Goal: Find specific page/section: Find specific page/section

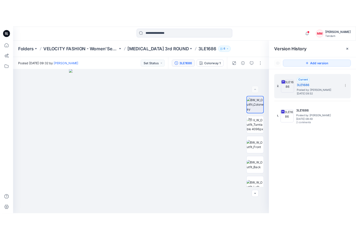
scroll to position [162, 0]
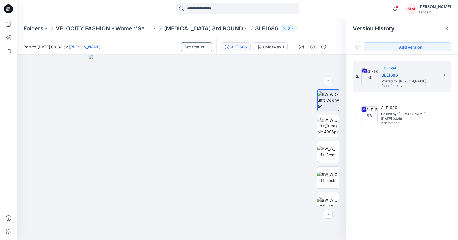
click at [202, 49] on button "Set Status" at bounding box center [196, 46] width 31 height 9
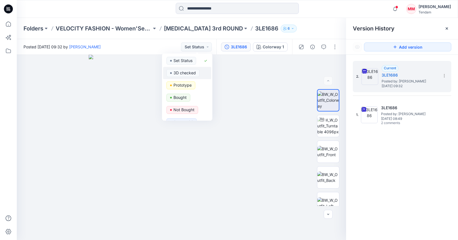
click at [190, 74] on p "3D checked" at bounding box center [184, 72] width 22 height 7
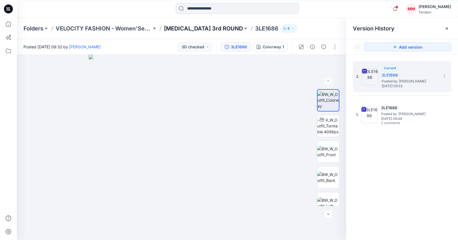
click at [191, 31] on p "[MEDICAL_DATA] 3rd ROUND" at bounding box center [203, 29] width 79 height 8
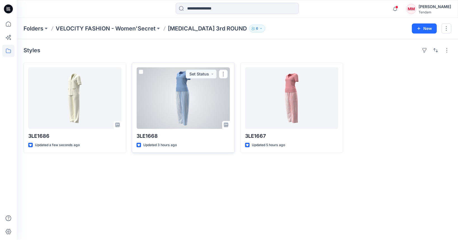
click at [168, 102] on div at bounding box center [182, 97] width 93 height 61
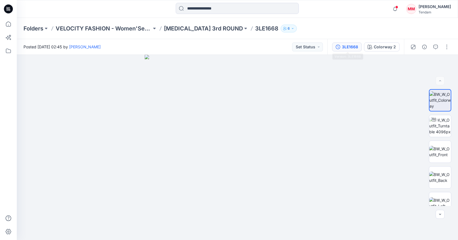
click at [343, 47] on div "3LE1668" at bounding box center [350, 47] width 16 height 6
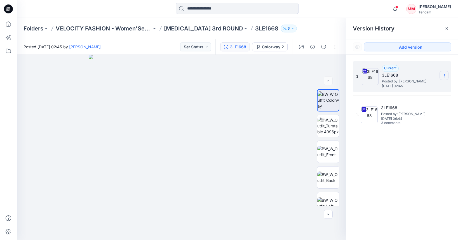
click at [444, 76] on icon at bounding box center [444, 76] width 0 height 0
click at [415, 90] on div "Download Source BW File" at bounding box center [414, 86] width 65 height 11
click at [445, 74] on icon at bounding box center [444, 76] width 4 height 4
click at [410, 87] on span "Download Source BW File" at bounding box center [415, 86] width 47 height 7
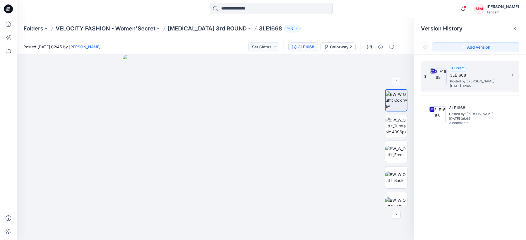
click at [457, 27] on div "Version History" at bounding box center [470, 29] width 98 height 8
click at [394, 48] on icon "button" at bounding box center [391, 47] width 4 height 4
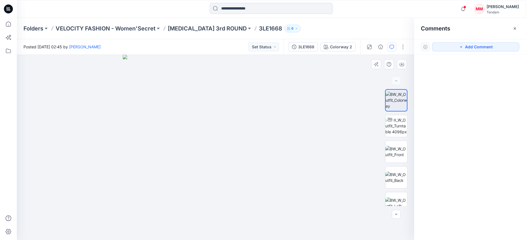
drag, startPoint x: 452, startPoint y: 47, endPoint x: 276, endPoint y: 107, distance: 185.8
click at [450, 48] on button "Add Comment" at bounding box center [475, 46] width 87 height 9
click at [224, 138] on div "1" at bounding box center [215, 147] width 397 height 185
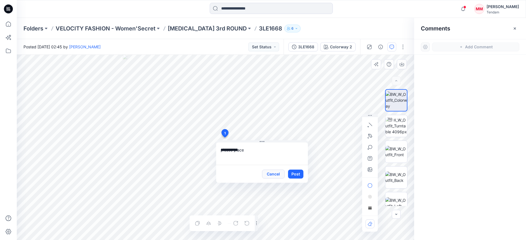
type textarea "**********"
click at [275, 174] on button "Cancel" at bounding box center [273, 174] width 23 height 9
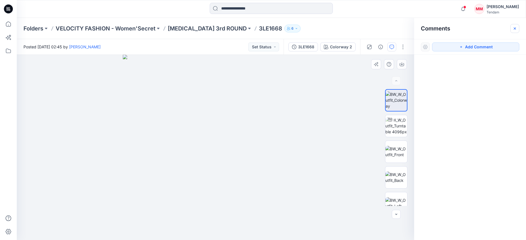
click at [457, 27] on button "button" at bounding box center [514, 28] width 9 height 9
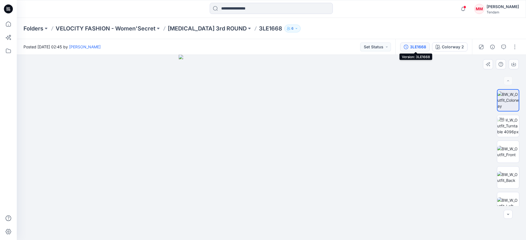
click at [420, 46] on div "3LE1668" at bounding box center [418, 47] width 16 height 6
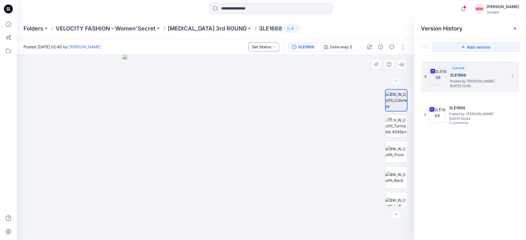
click at [270, 42] on button "Set Status" at bounding box center [263, 46] width 31 height 9
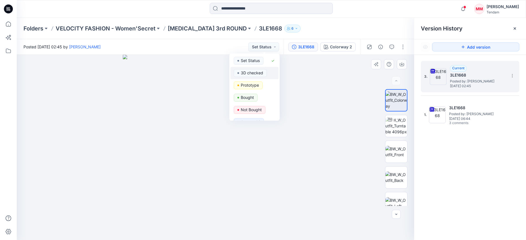
click at [248, 73] on p "3D checked" at bounding box center [252, 72] width 22 height 7
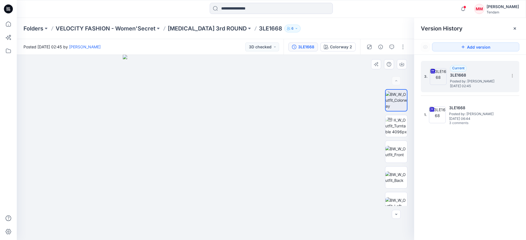
click at [285, 80] on img at bounding box center [215, 147] width 185 height 185
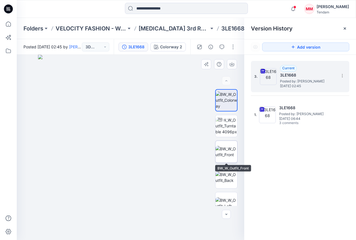
click at [234, 148] on img at bounding box center [227, 152] width 22 height 12
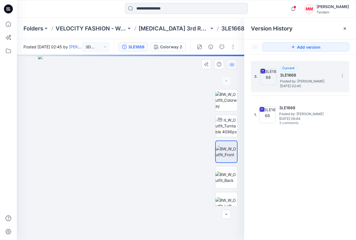
click at [232, 63] on icon "button" at bounding box center [232, 64] width 4 height 4
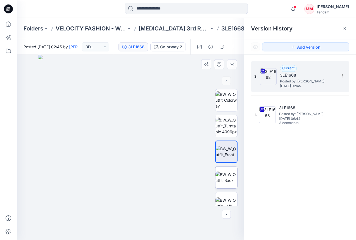
click at [235, 172] on img at bounding box center [227, 178] width 22 height 12
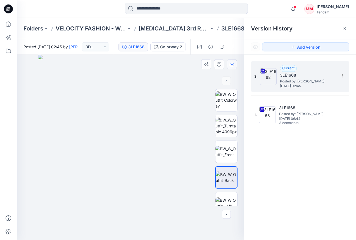
click at [234, 64] on icon "button" at bounding box center [232, 64] width 4 height 3
click at [152, 29] on p "[MEDICAL_DATA] 3rd ROUND" at bounding box center [174, 29] width 71 height 8
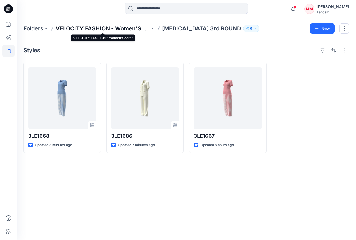
click at [123, 28] on p "VELOCITY FASHION - Women'Secret" at bounding box center [103, 29] width 94 height 8
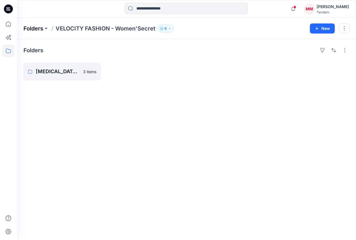
click at [42, 30] on p "Folders" at bounding box center [33, 29] width 20 height 8
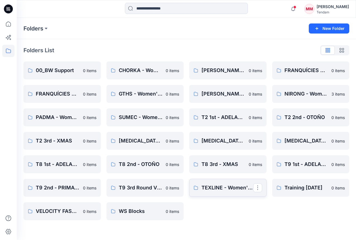
click at [226, 190] on p "TEXLINE - Women'Secret" at bounding box center [228, 188] width 52 height 8
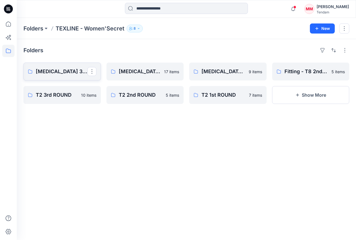
click at [59, 79] on link "[MEDICAL_DATA] 3rd ROUND" at bounding box center [61, 72] width 77 height 18
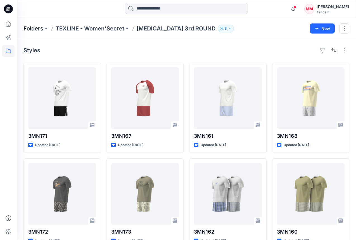
click at [34, 25] on p "Folders" at bounding box center [33, 29] width 20 height 8
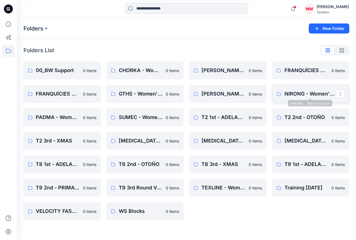
click at [293, 93] on p "NIRONG - Women'Secret" at bounding box center [311, 94] width 52 height 8
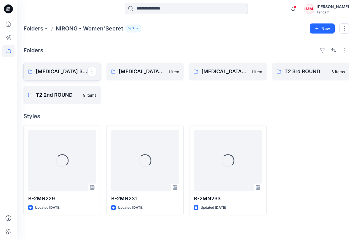
click at [58, 70] on p "[MEDICAL_DATA] 3rd ROUND" at bounding box center [62, 72] width 52 height 8
